Goal: Entertainment & Leisure: Consume media (video, audio)

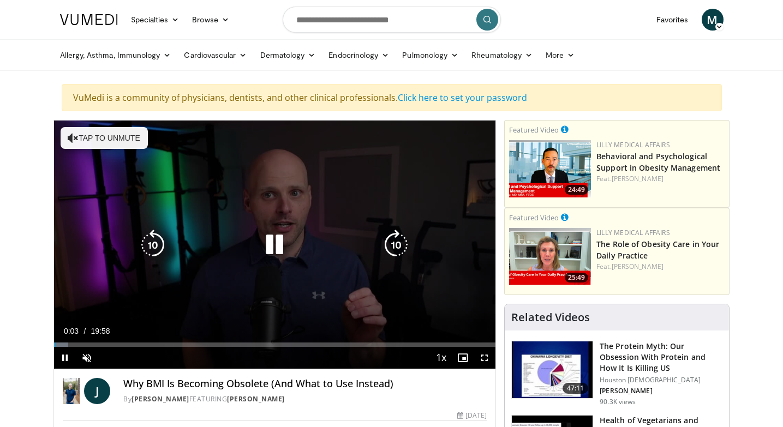
click at [296, 246] on div "Video Player" at bounding box center [274, 245] width 265 height 22
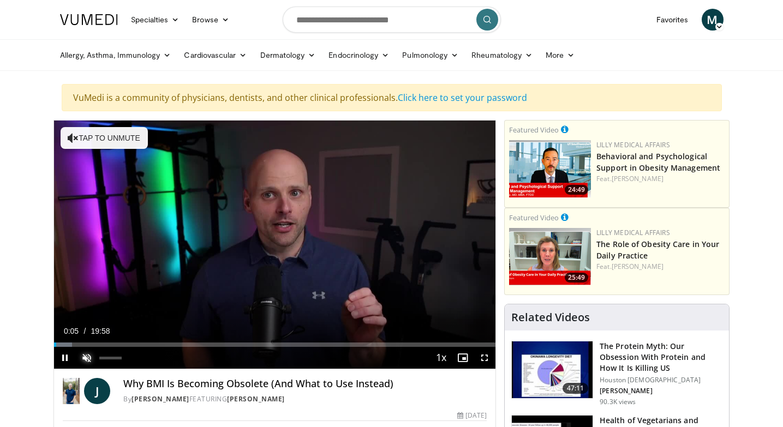
click at [86, 353] on span "Video Player" at bounding box center [87, 358] width 22 height 22
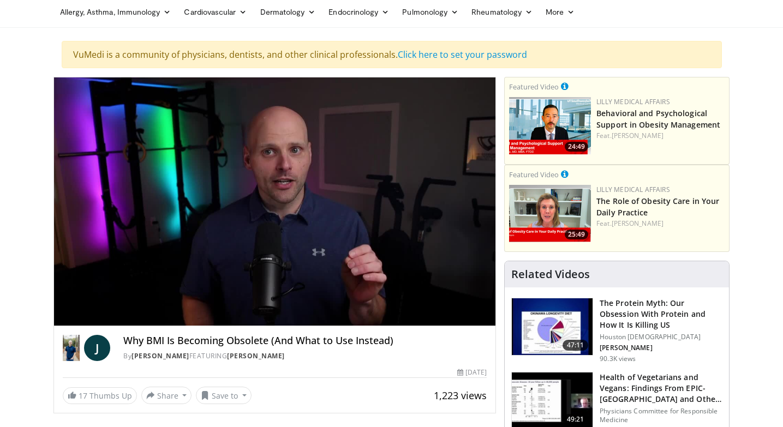
scroll to position [52, 0]
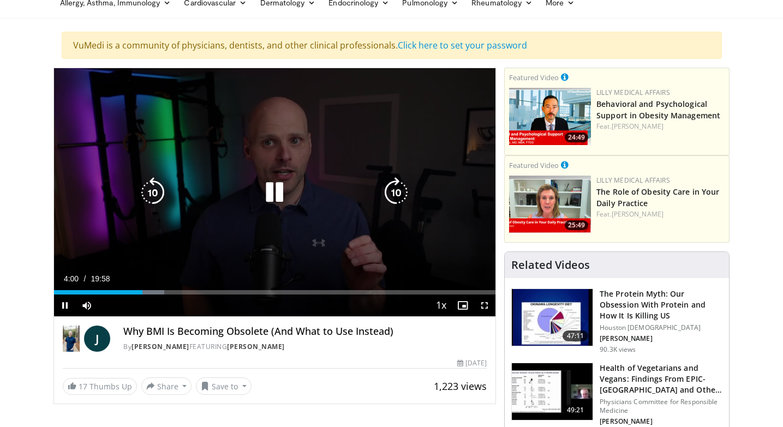
click at [274, 188] on icon "Video Player" at bounding box center [274, 192] width 31 height 31
